Goal: Check status: Check status

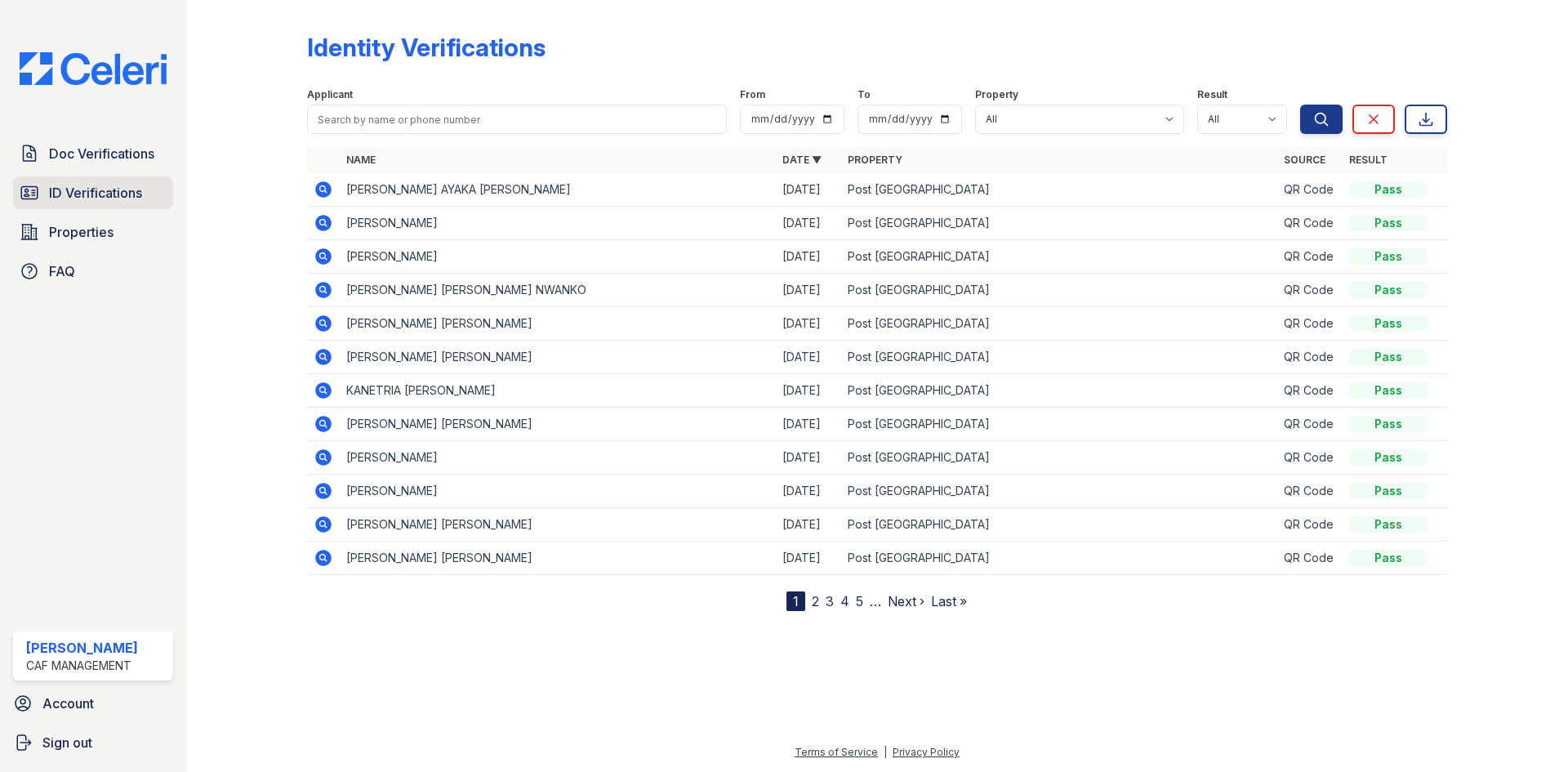
drag, startPoint x: 137, startPoint y: 205, endPoint x: 154, endPoint y: 198, distance: 18.4
click at [137, 205] on link "ID Verifications" at bounding box center [93, 192] width 160 height 33
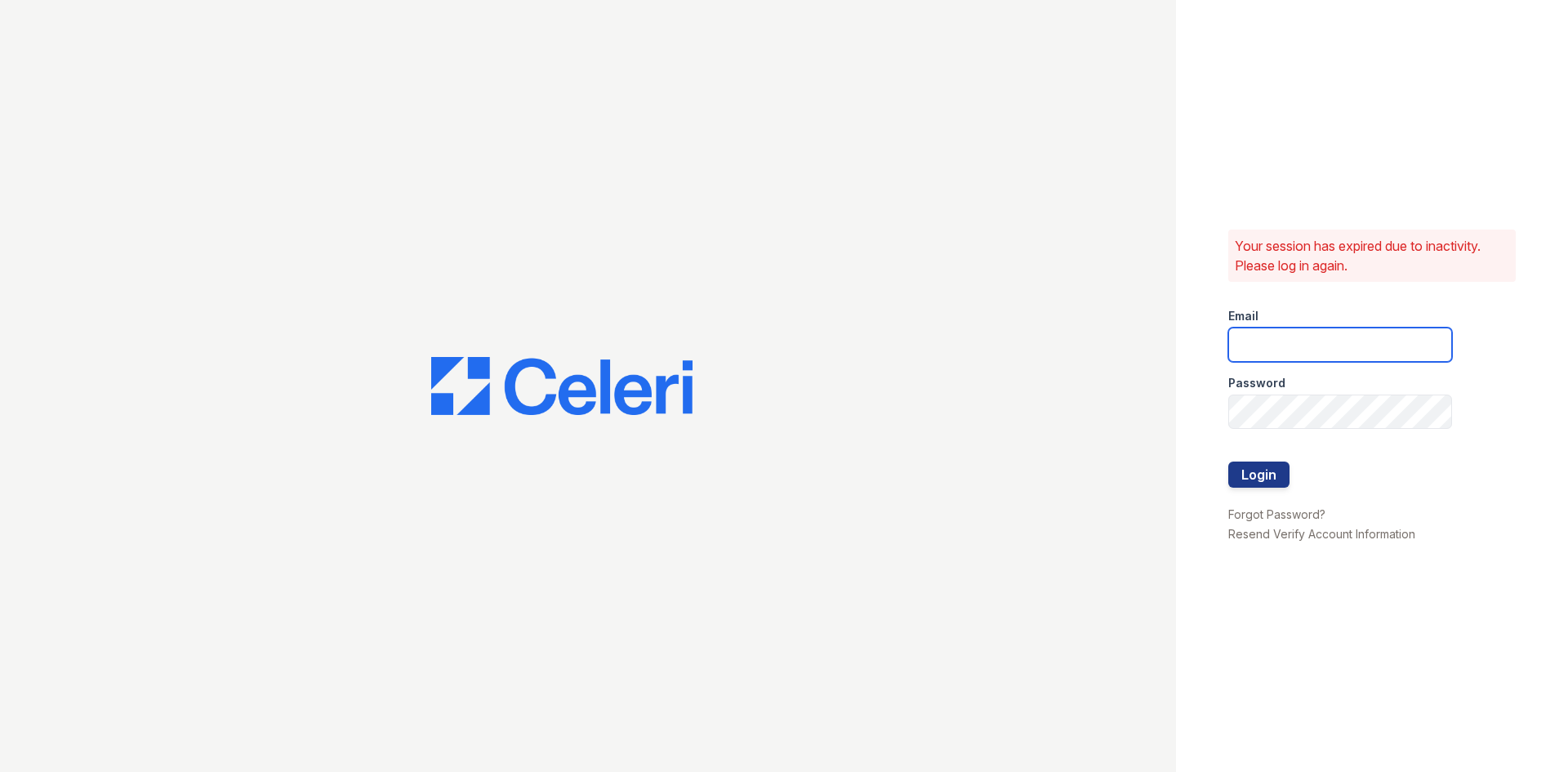
type input "postoak2@cafmanagement.com"
click at [1239, 476] on button "Login" at bounding box center [1260, 474] width 61 height 26
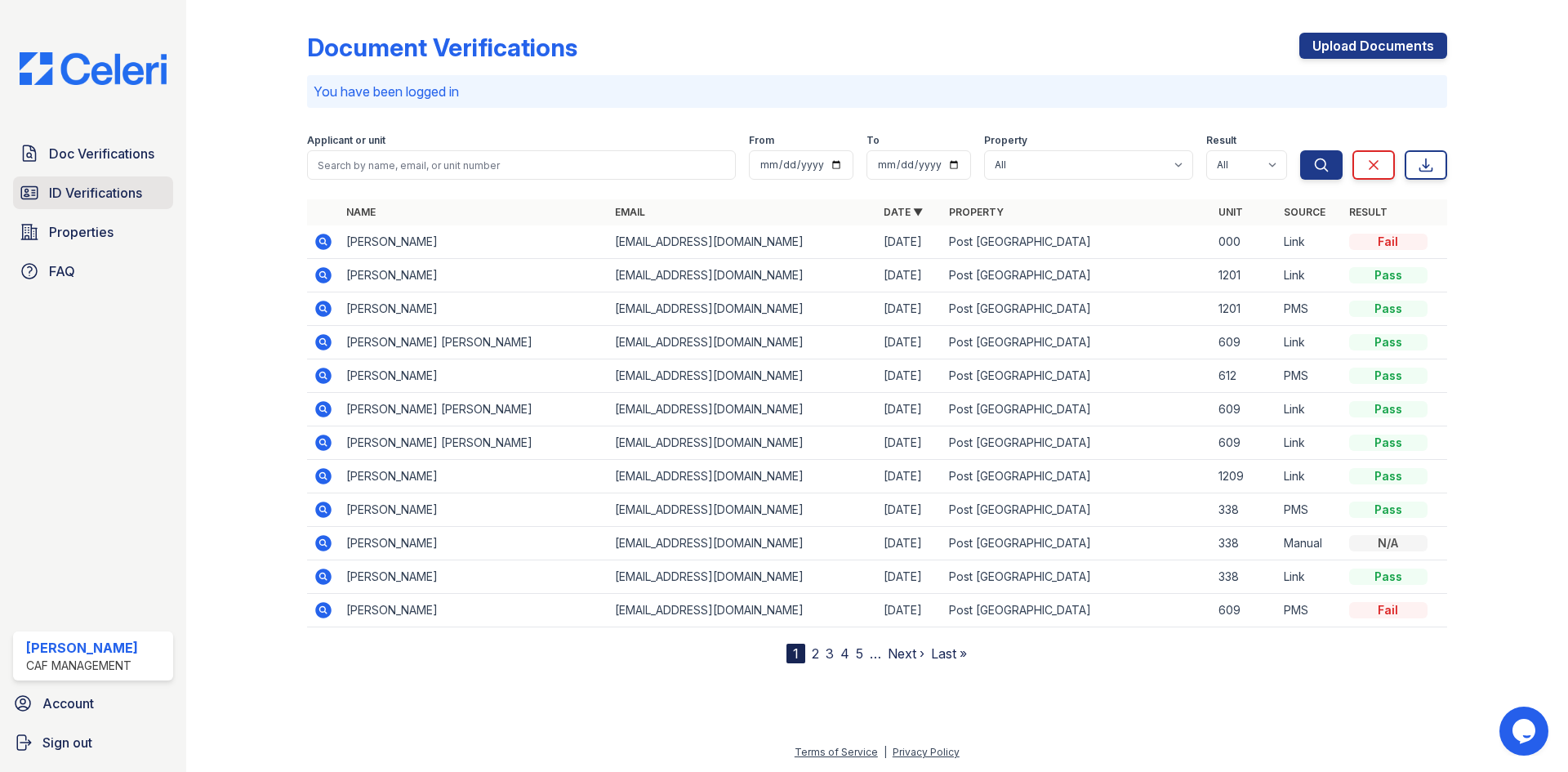
click at [87, 190] on span "ID Verifications" at bounding box center [96, 193] width 93 height 20
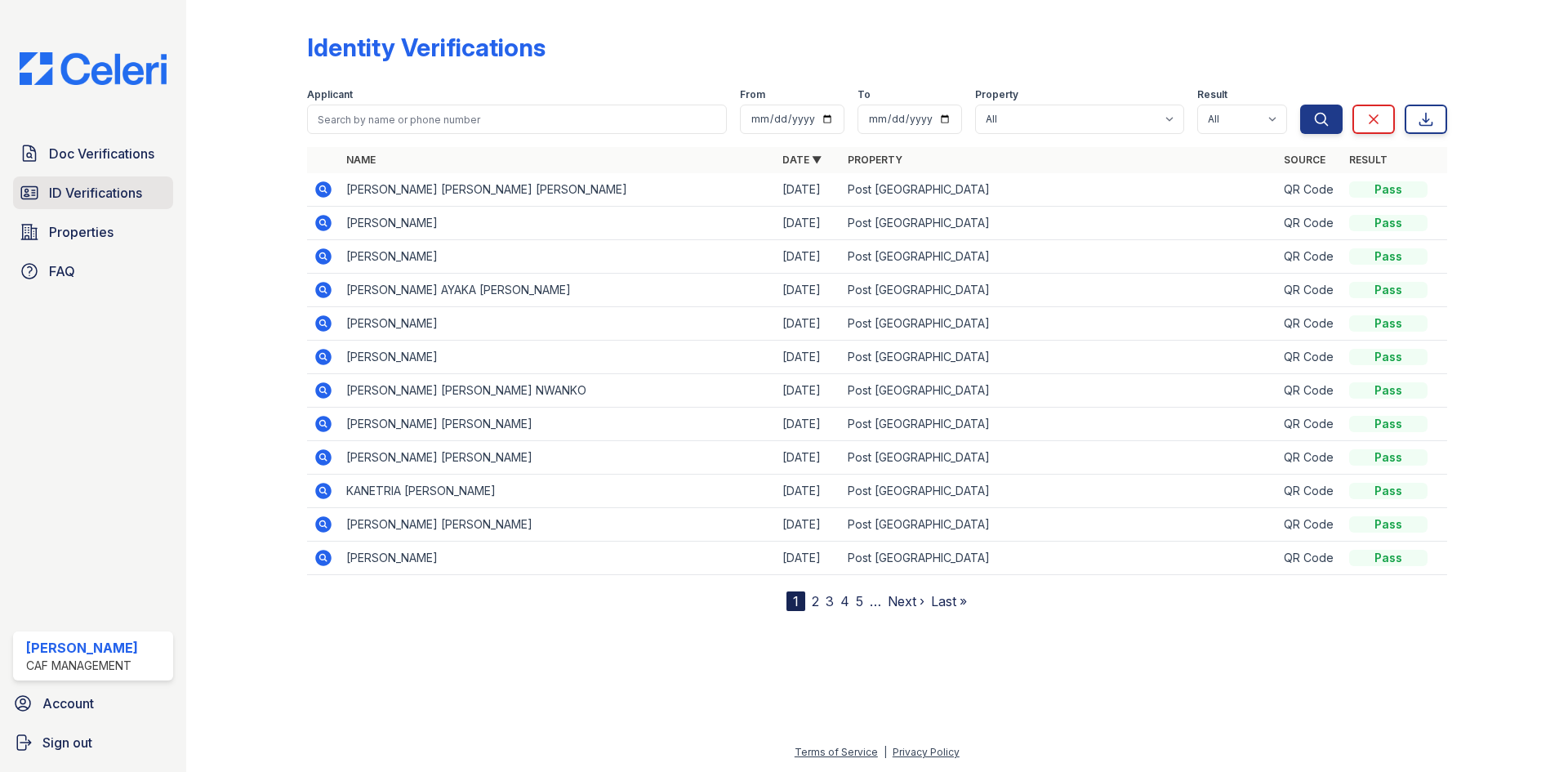
click at [106, 195] on span "ID Verifications" at bounding box center [96, 193] width 93 height 20
click at [326, 225] on icon at bounding box center [323, 223] width 20 height 20
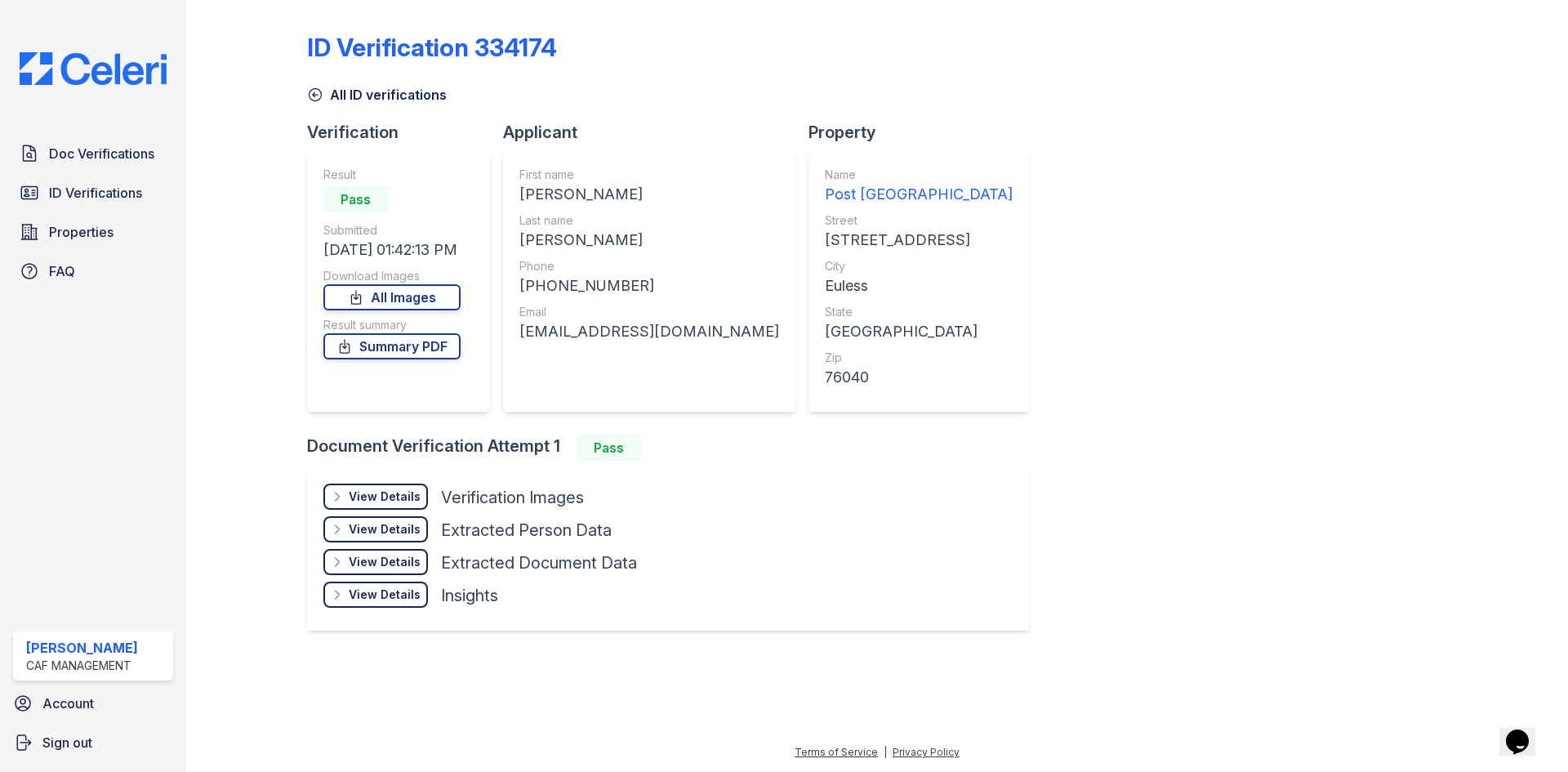
click at [413, 497] on div "View Details" at bounding box center [385, 496] width 72 height 17
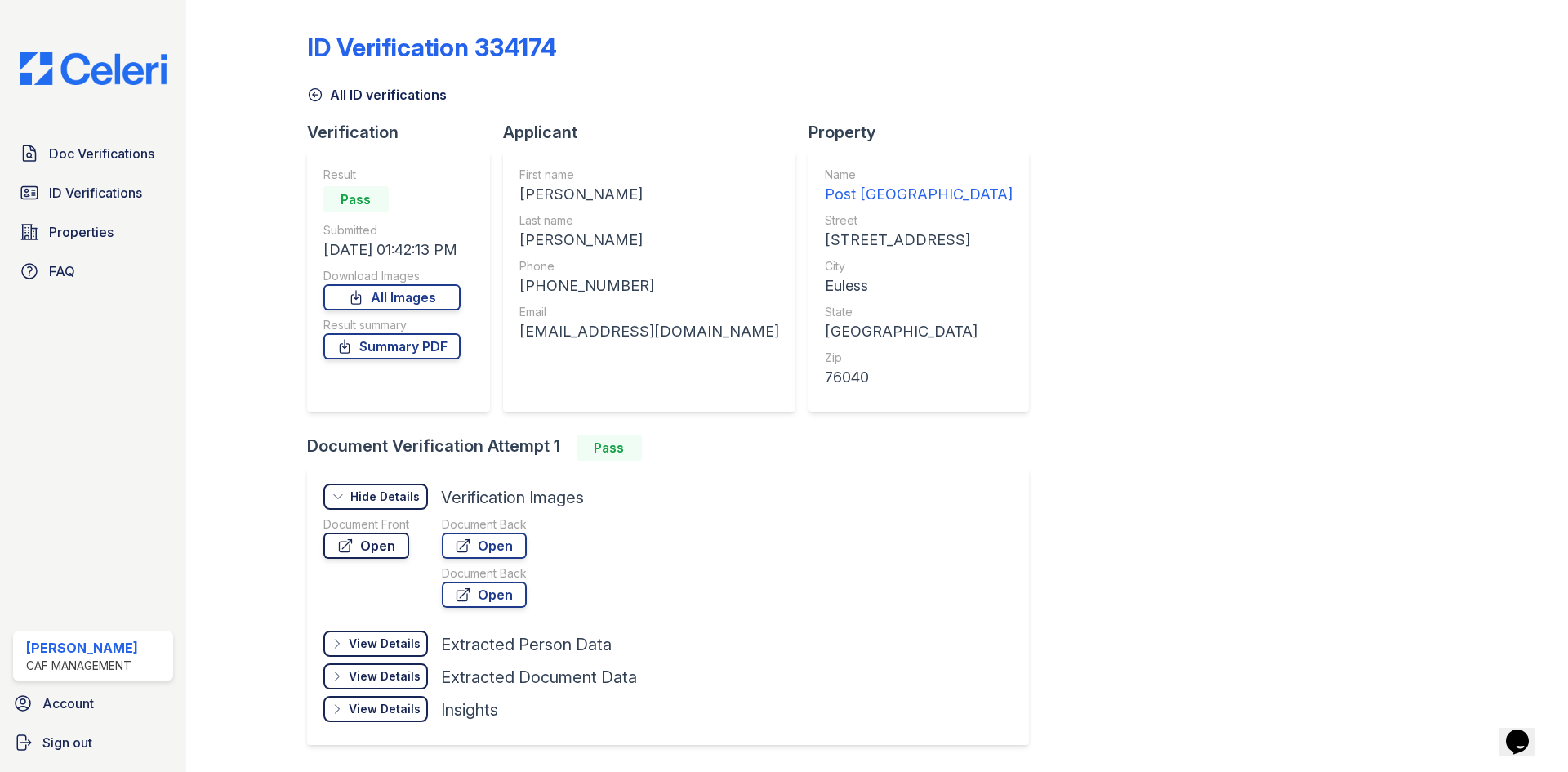
click at [404, 544] on link "Open" at bounding box center [366, 546] width 86 height 26
click at [113, 188] on span "ID Verifications" at bounding box center [96, 193] width 93 height 20
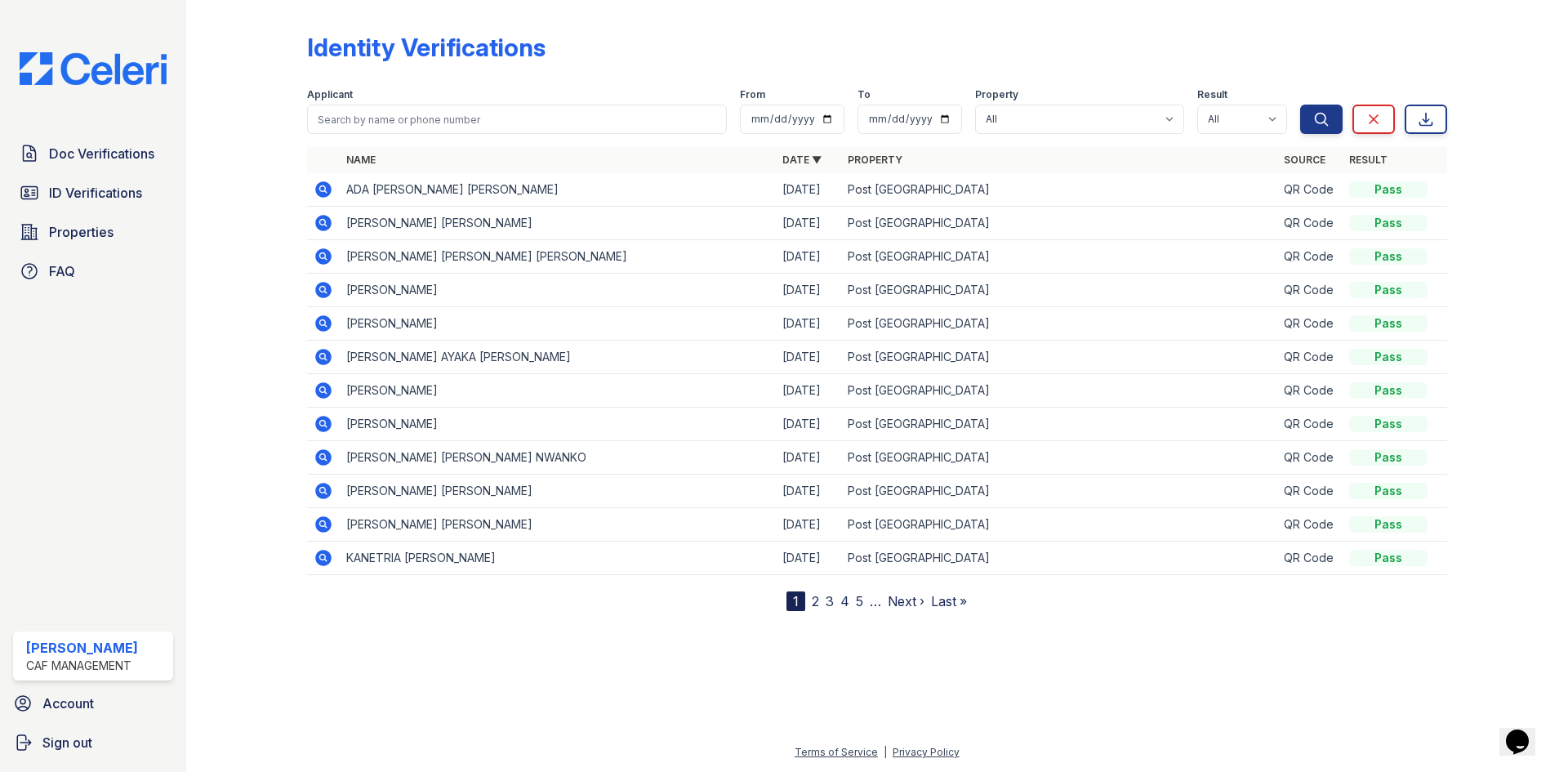
click at [321, 191] on icon at bounding box center [323, 190] width 20 height 20
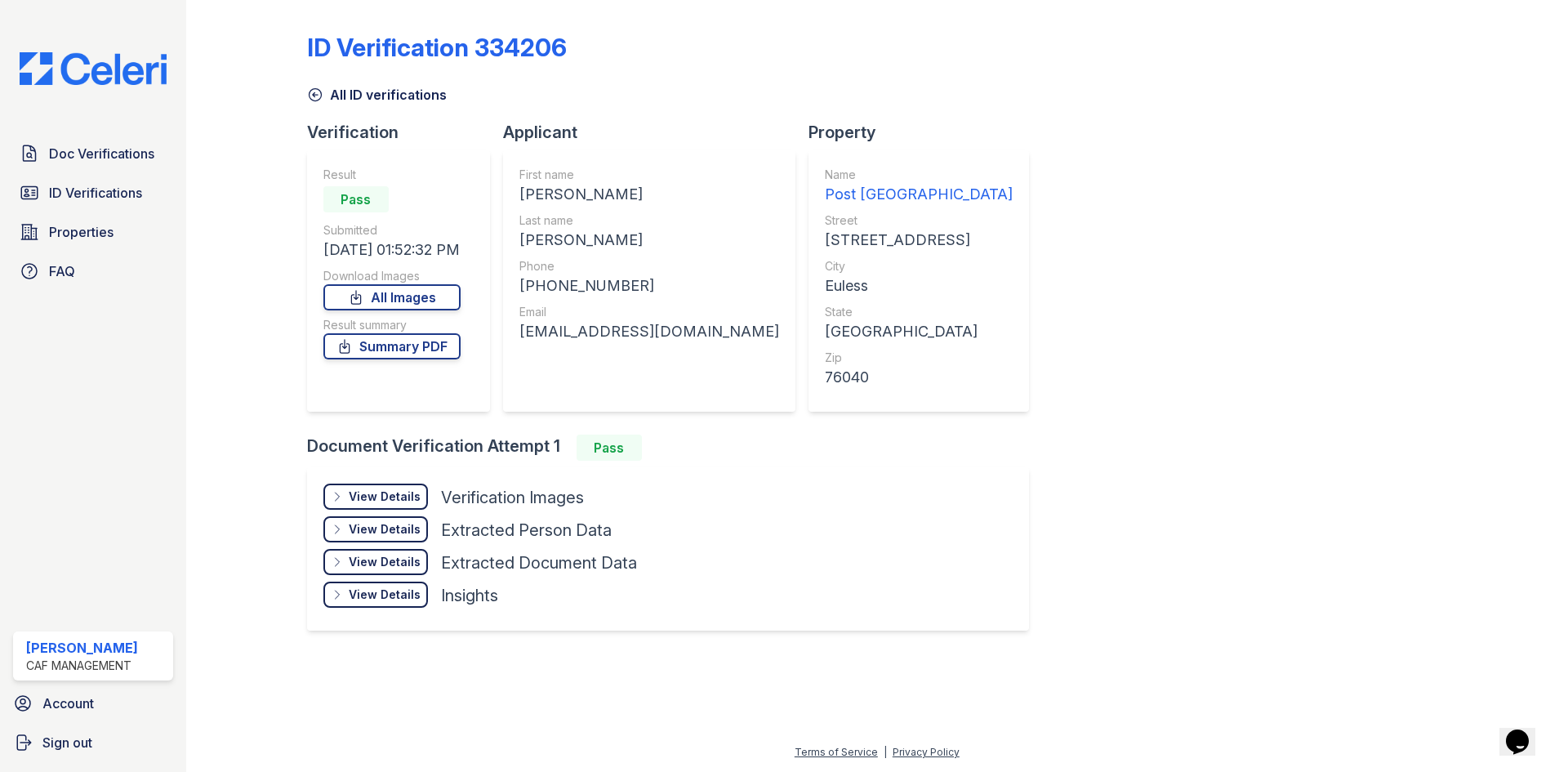
click at [579, 187] on div "[PERSON_NAME]" at bounding box center [649, 194] width 260 height 23
click at [579, 187] on div "ADA MARY" at bounding box center [649, 194] width 260 height 23
copy div "ADA MARY"
click at [557, 243] on div "RIVERA CRUZ" at bounding box center [649, 239] width 260 height 23
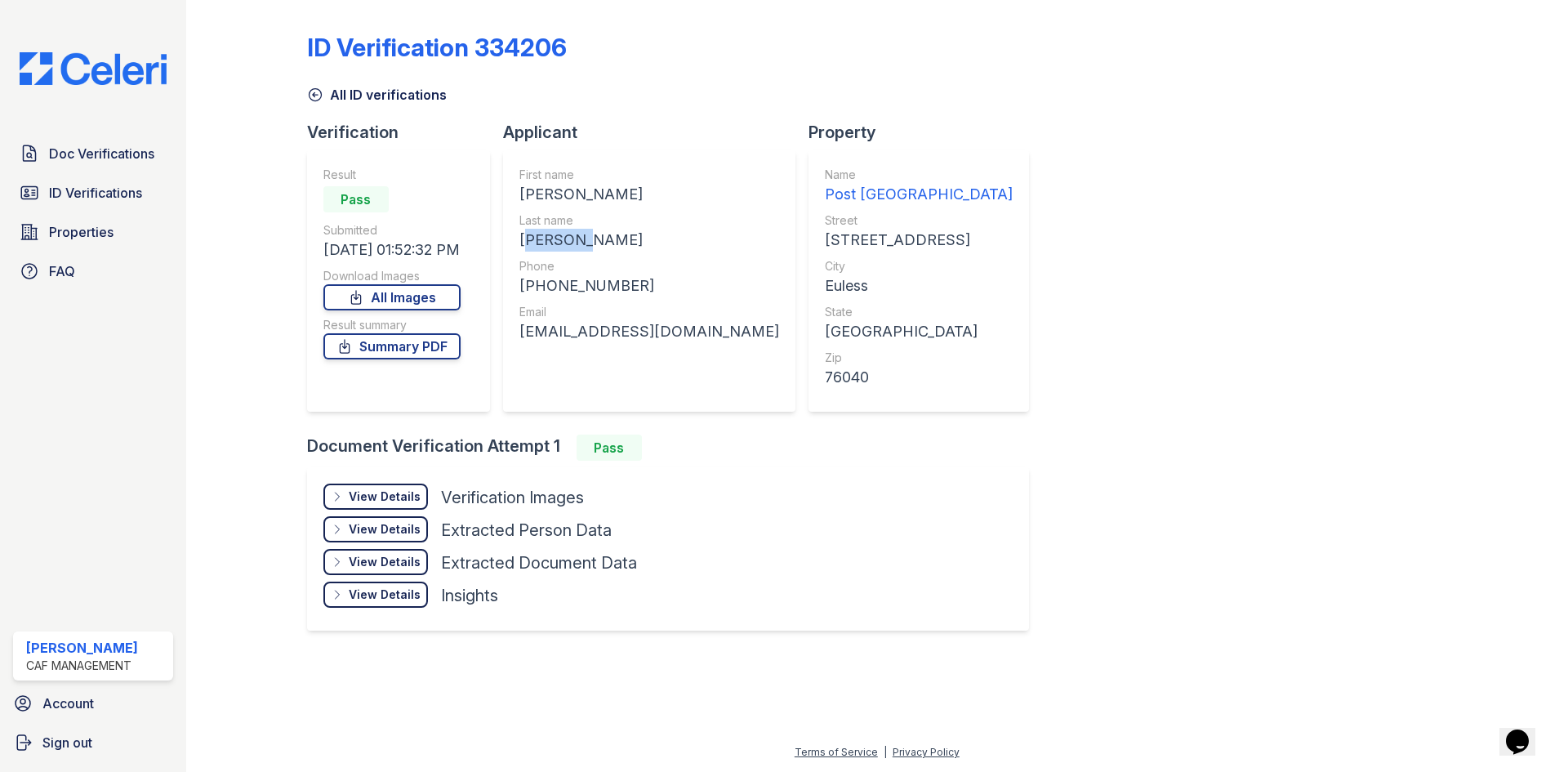
click at [557, 243] on div "RIVERA CRUZ" at bounding box center [649, 239] width 260 height 23
copy div "RIVERA CRUZ"
click at [574, 283] on div "+19727401273" at bounding box center [649, 286] width 260 height 23
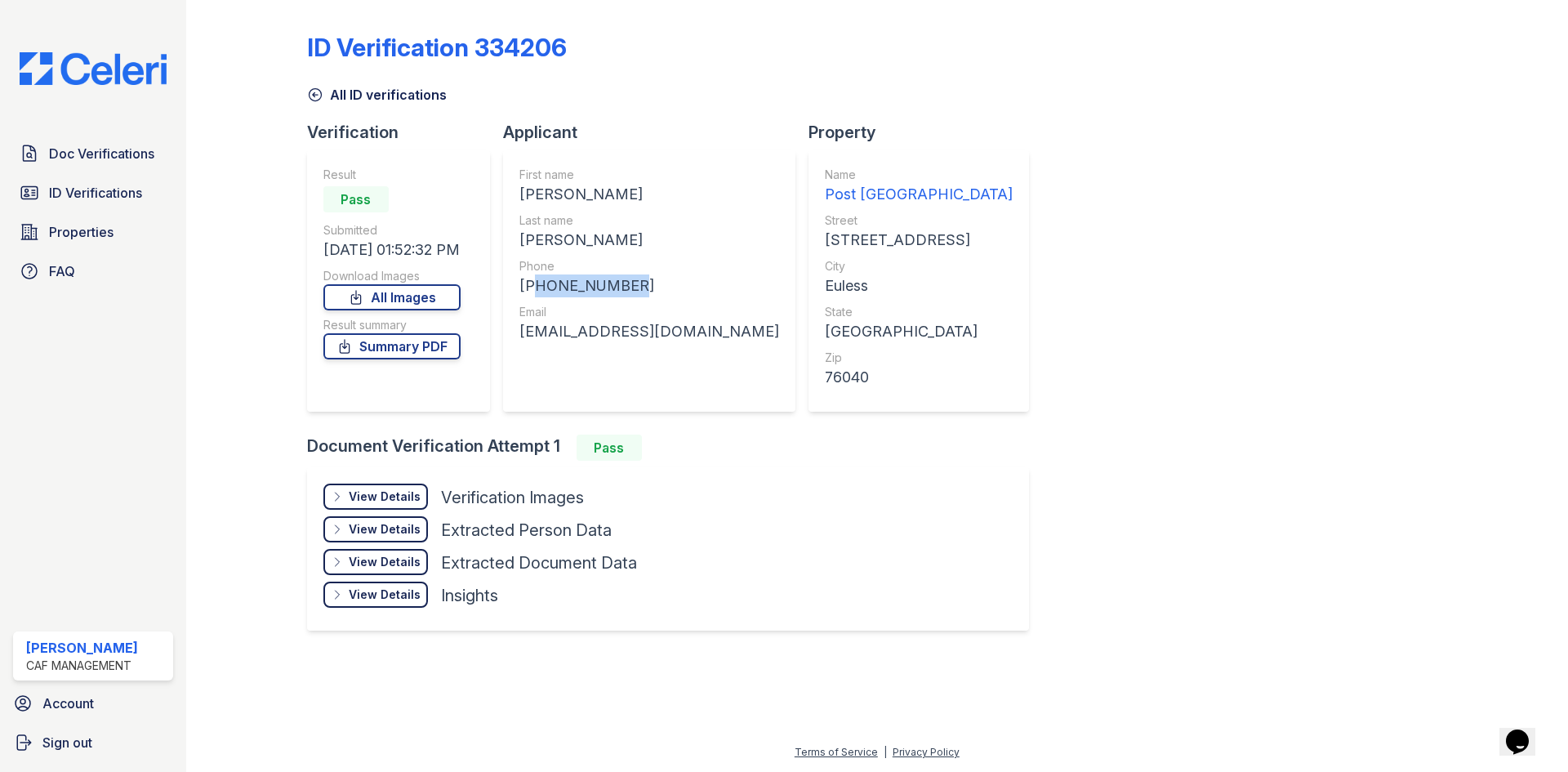
copy div "19727401273"
click at [638, 331] on div "adamary2355@icloud.com" at bounding box center [649, 331] width 260 height 23
copy div "adamary2355@icloud.com"
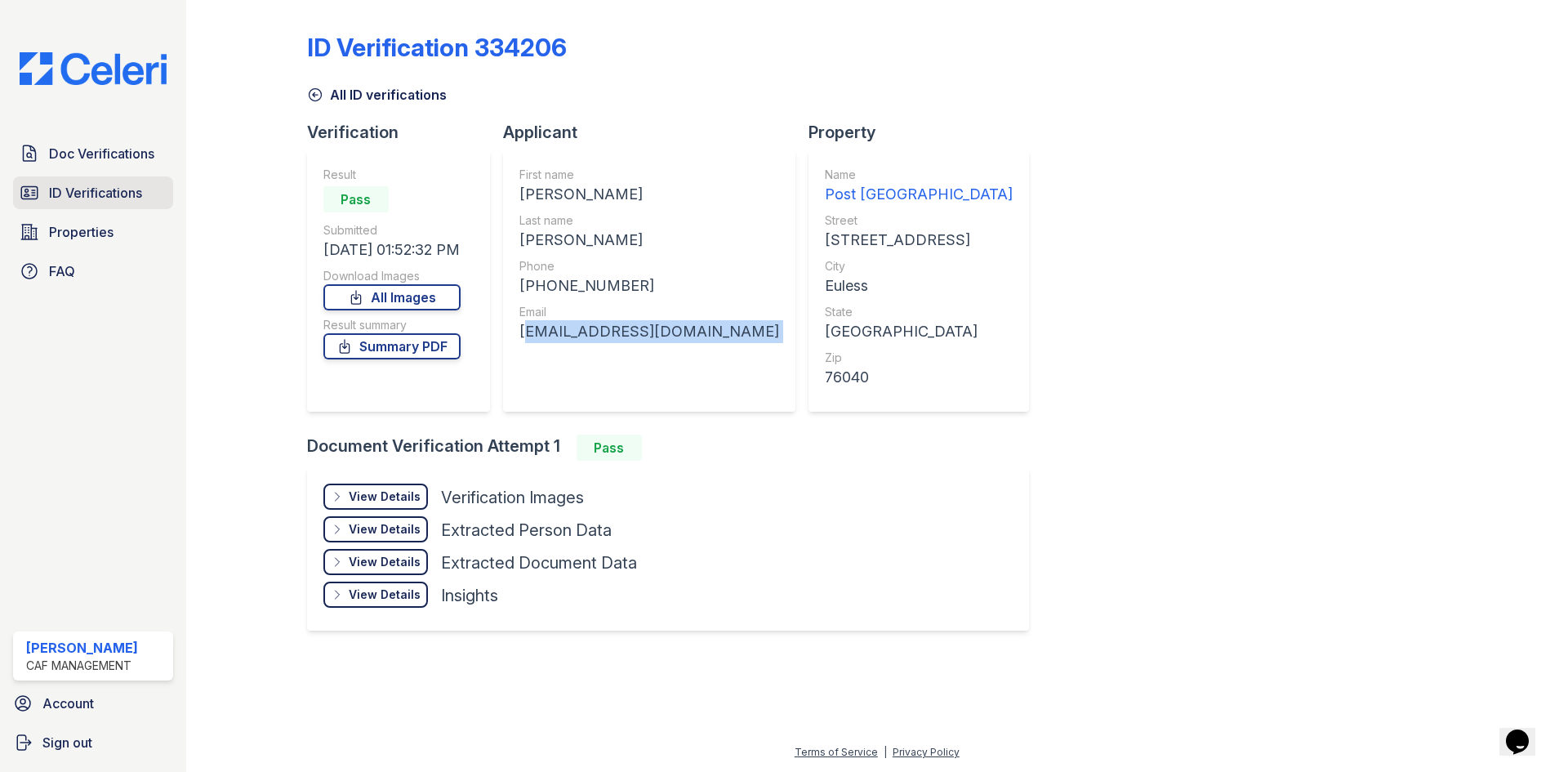
click at [68, 189] on span "ID Verifications" at bounding box center [96, 193] width 93 height 20
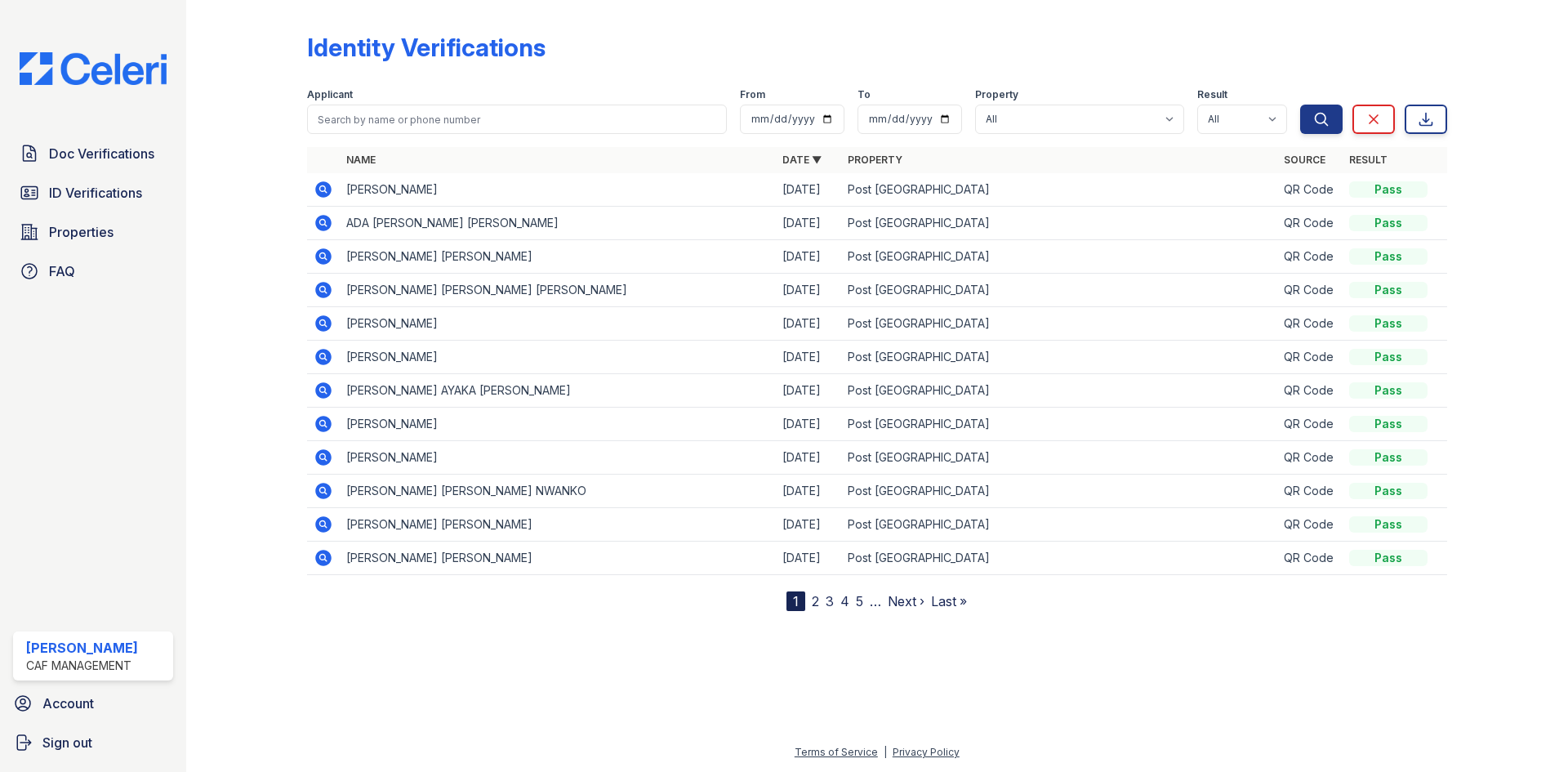
click at [317, 194] on icon at bounding box center [323, 189] width 17 height 17
